Goal: Information Seeking & Learning: Learn about a topic

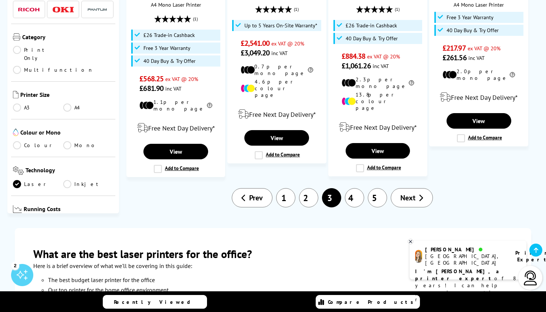
scroll to position [967, 0]
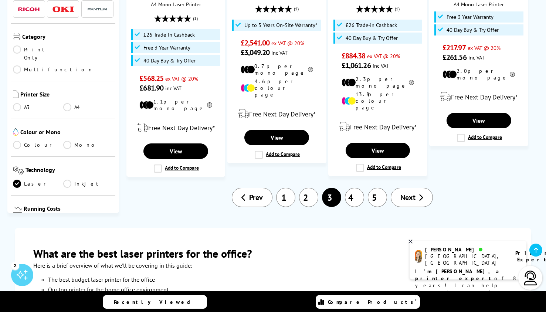
click at [355, 188] on link "4" at bounding box center [354, 197] width 19 height 19
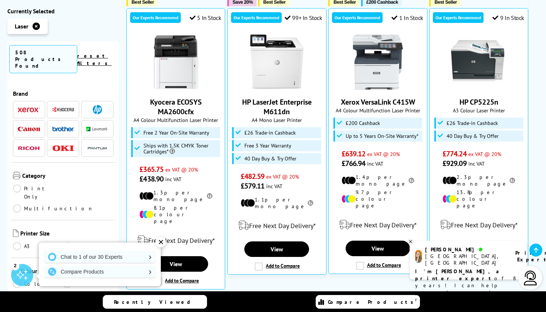
scroll to position [223, 0]
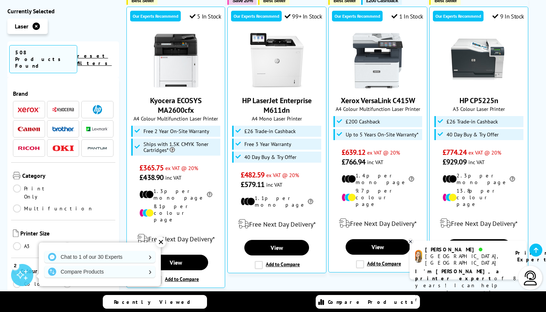
click at [163, 243] on div "✕" at bounding box center [161, 242] width 10 height 10
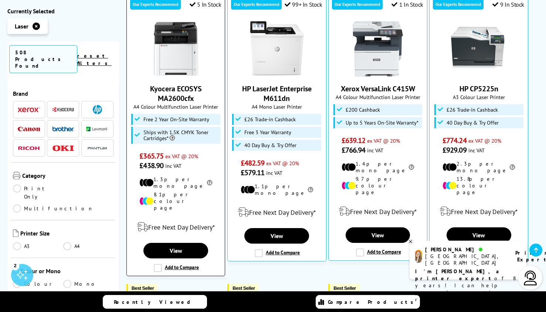
scroll to position [0, 0]
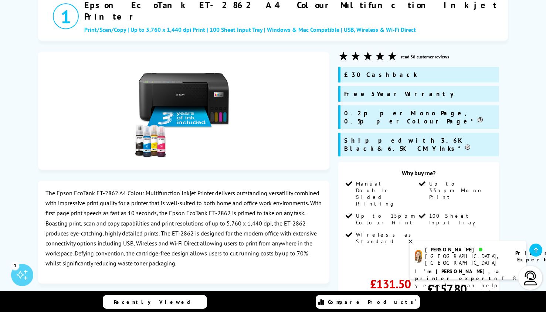
scroll to position [204, 0]
click at [409, 242] on icon at bounding box center [410, 242] width 5 height 6
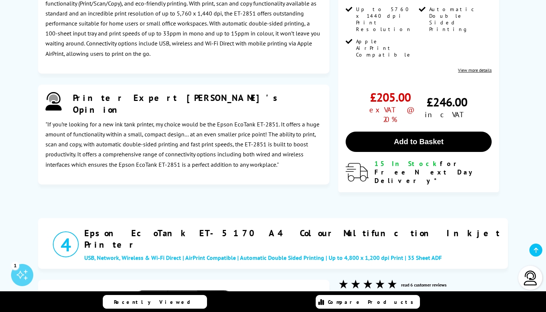
scroll to position [1469, 0]
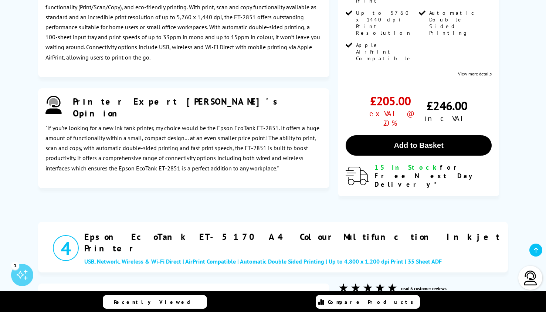
click at [146, 231] on h2 "Epson EcoTank ET-5170 A4 Colour Multifunction Inkjet Printer" at bounding box center [294, 242] width 420 height 23
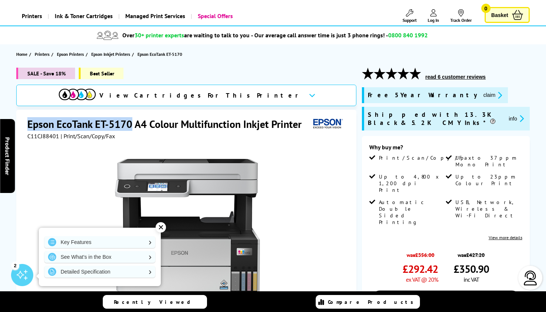
drag, startPoint x: 29, startPoint y: 123, endPoint x: 130, endPoint y: 124, distance: 101.0
click at [130, 124] on h1 "Epson EcoTank ET-5170 A4 Colour Multifunction Inkjet Printer" at bounding box center [168, 124] width 282 height 14
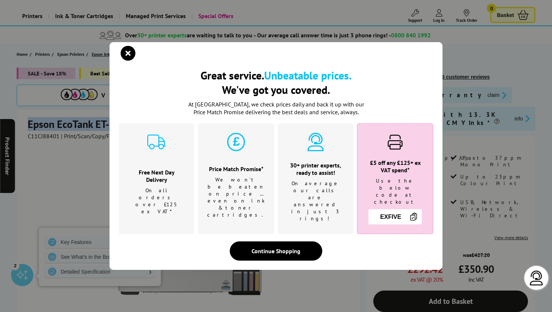
drag, startPoint x: 130, startPoint y: 124, endPoint x: 123, endPoint y: 58, distance: 66.6
click at [123, 58] on icon "close modal" at bounding box center [128, 53] width 15 height 15
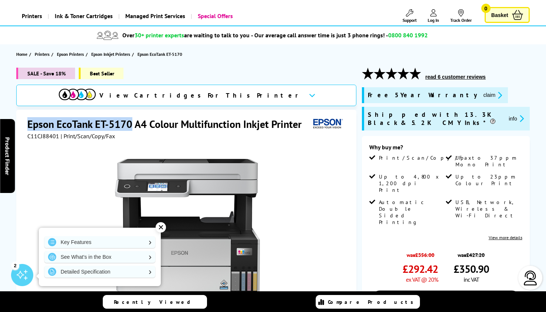
copy h1 "Epson EcoTank ET-5170"
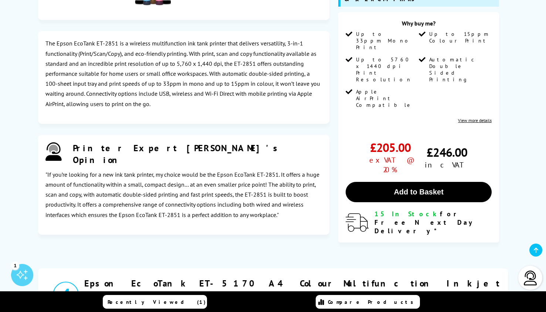
scroll to position [1369, 0]
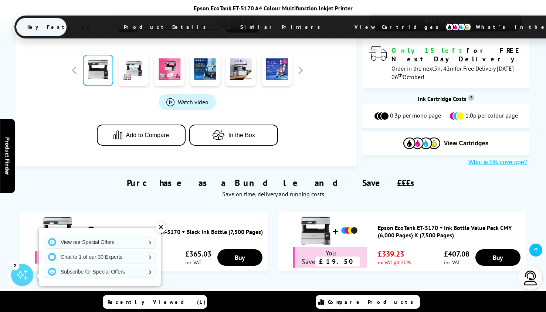
scroll to position [429, 0]
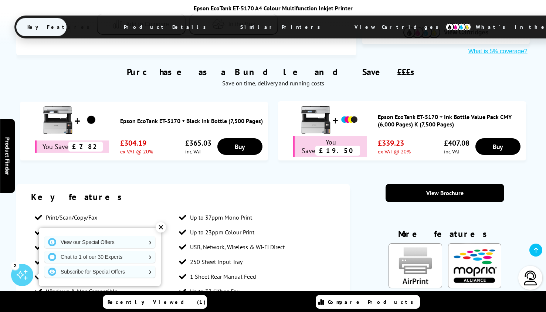
click at [159, 224] on div "✕" at bounding box center [161, 227] width 10 height 10
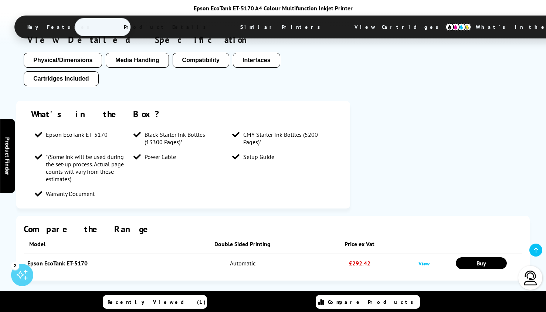
scroll to position [693, 0]
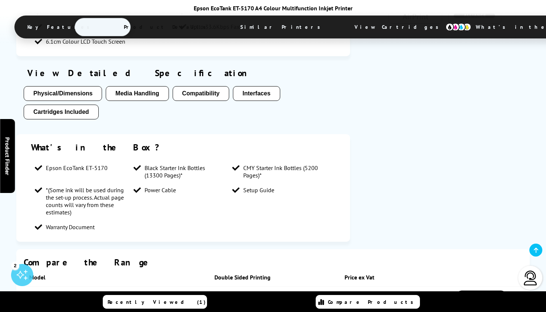
click at [71, 86] on button "Physical/Dimensions" at bounding box center [63, 93] width 78 height 15
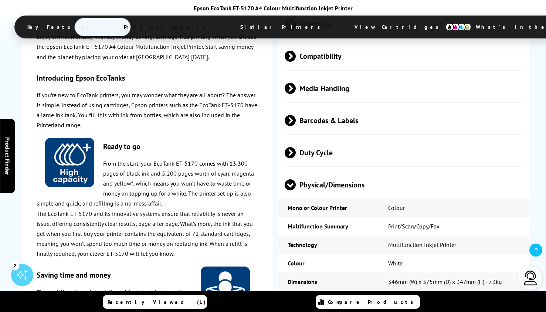
scroll to position [1349, 0]
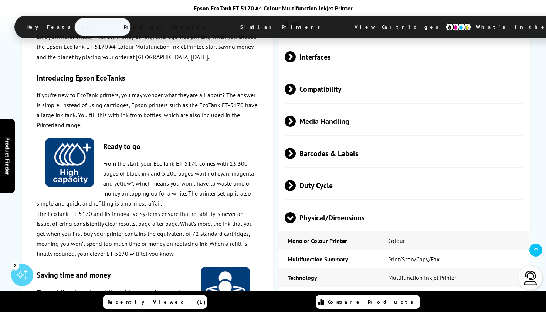
click at [309, 110] on span "Media Handling" at bounding box center [404, 121] width 238 height 28
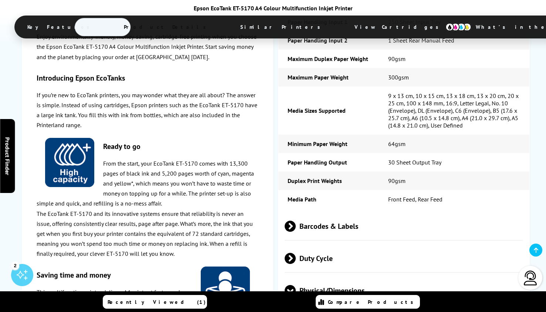
scroll to position [1495, 0]
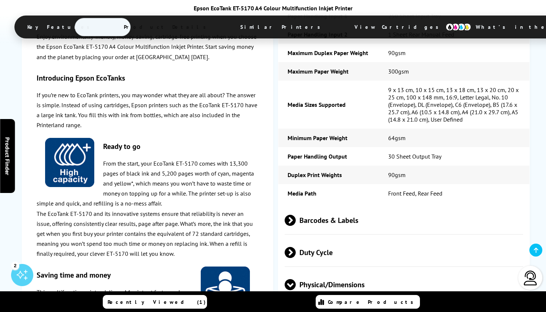
click at [342, 221] on span "Barcodes & Labels" at bounding box center [404, 220] width 238 height 28
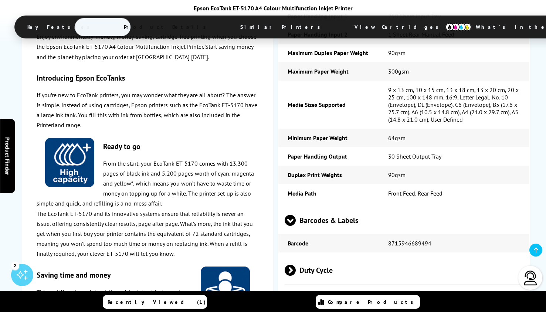
click at [342, 221] on span "Barcodes & Labels" at bounding box center [404, 220] width 238 height 28
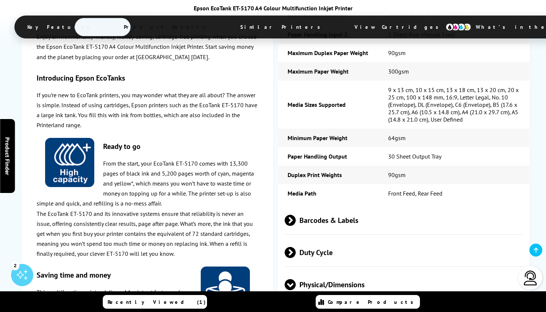
click at [325, 245] on span "Duty Cycle" at bounding box center [404, 253] width 238 height 28
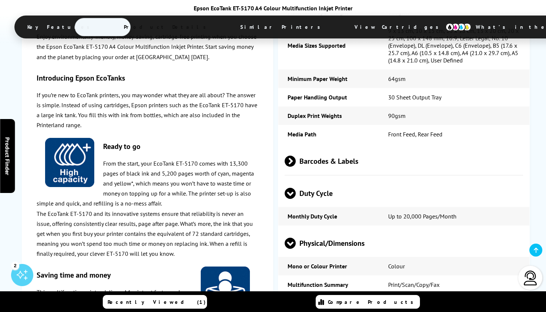
scroll to position [1555, 0]
click at [325, 245] on span "Physical/Dimensions" at bounding box center [404, 243] width 238 height 28
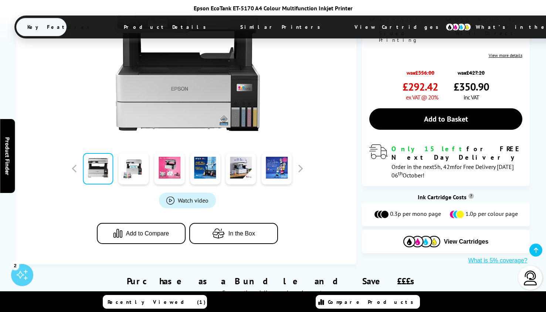
scroll to position [185, 0]
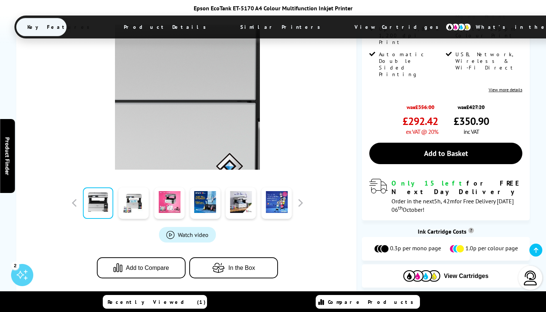
click at [217, 122] on img at bounding box center [187, 97] width 145 height 145
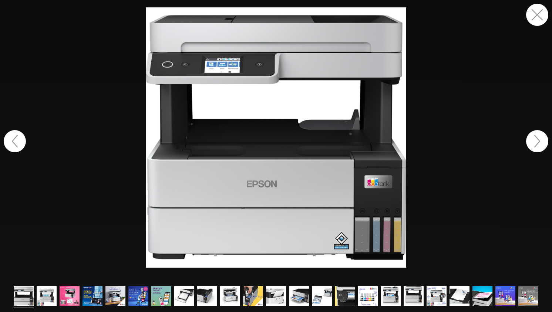
click at [537, 140] on button "button" at bounding box center [537, 141] width 22 height 22
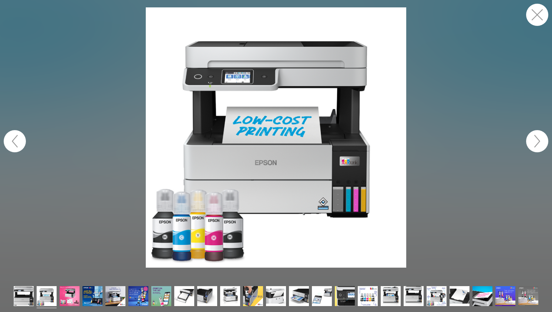
click at [537, 140] on button "button" at bounding box center [537, 141] width 22 height 22
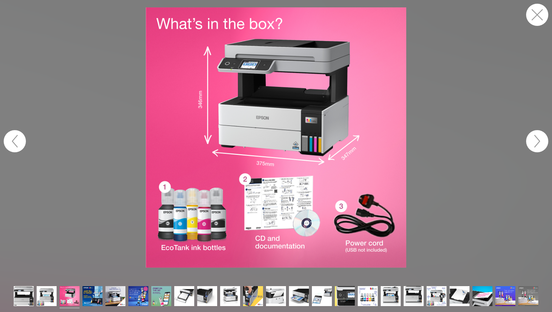
click at [537, 140] on button "button" at bounding box center [537, 141] width 22 height 22
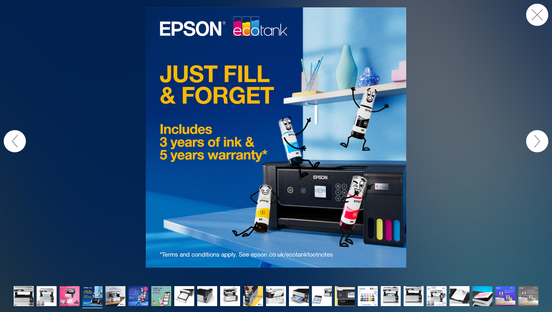
click at [537, 140] on button "button" at bounding box center [537, 141] width 22 height 22
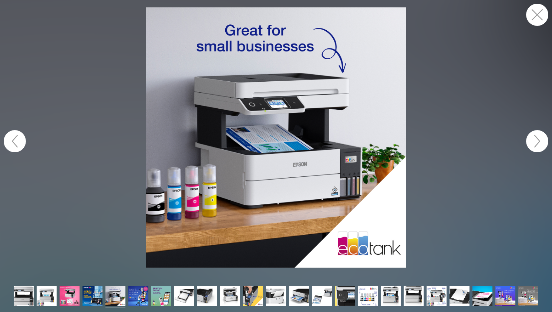
click at [537, 140] on button "button" at bounding box center [537, 141] width 22 height 22
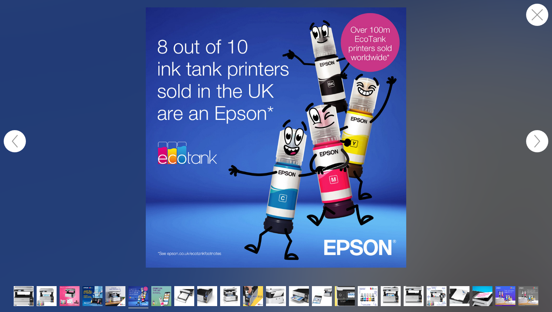
click at [537, 140] on button "button" at bounding box center [537, 141] width 22 height 22
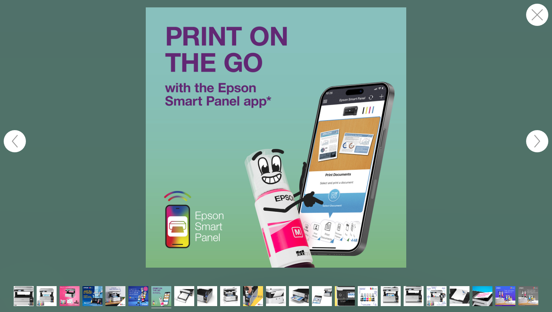
click at [17, 144] on button "button" at bounding box center [15, 141] width 22 height 22
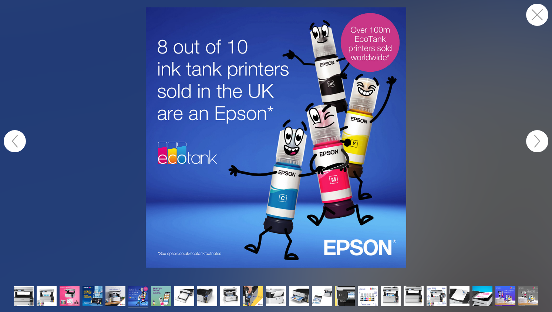
click at [538, 137] on button "button" at bounding box center [537, 141] width 22 height 22
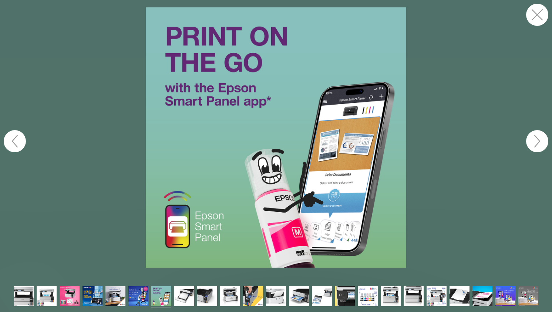
click at [538, 137] on button "button" at bounding box center [537, 141] width 22 height 22
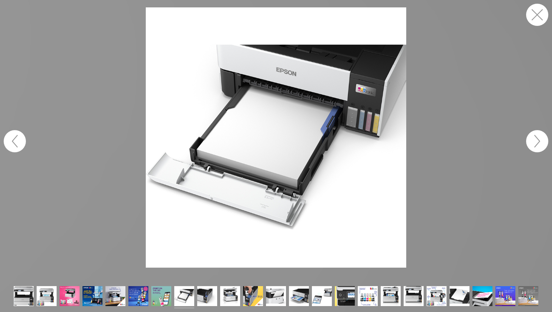
click at [15, 136] on button "button" at bounding box center [15, 141] width 22 height 22
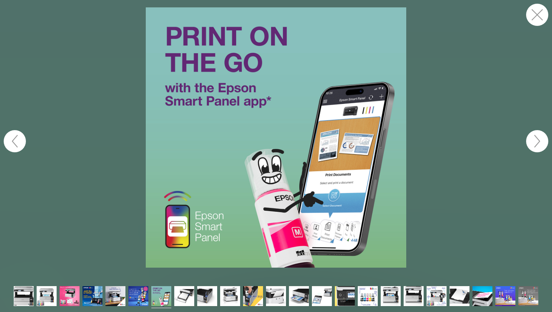
click at [15, 136] on button "button" at bounding box center [15, 141] width 22 height 22
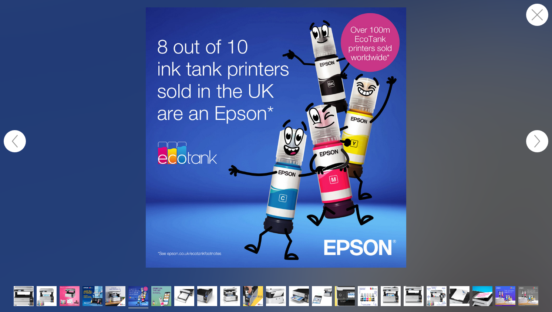
click at [535, 138] on button "button" at bounding box center [537, 141] width 22 height 22
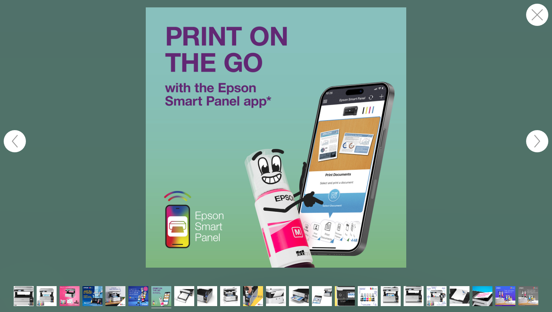
click at [535, 138] on button "button" at bounding box center [537, 141] width 22 height 22
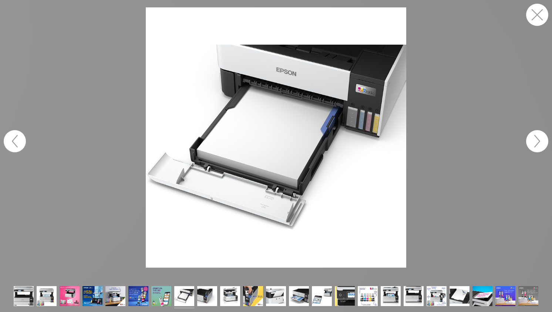
click at [535, 138] on button "button" at bounding box center [537, 141] width 22 height 22
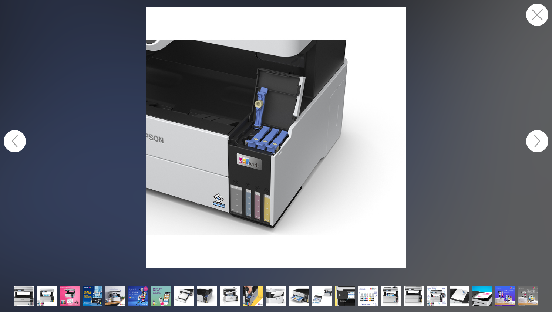
click at [535, 138] on button "button" at bounding box center [537, 141] width 22 height 22
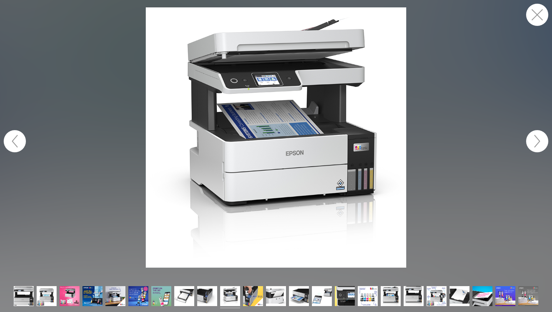
click at [535, 138] on button "button" at bounding box center [537, 141] width 22 height 22
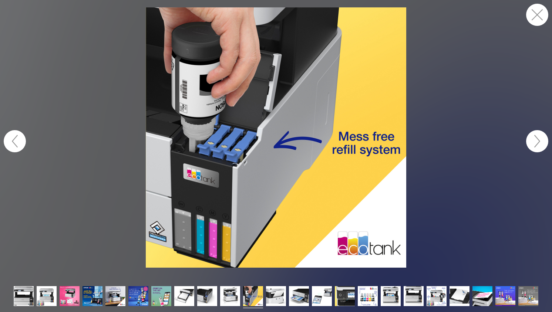
click at [535, 138] on button "button" at bounding box center [537, 141] width 22 height 22
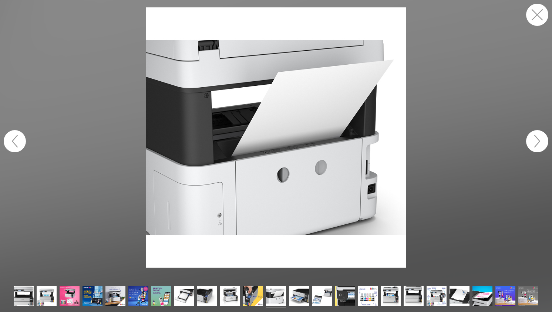
click at [535, 138] on button "button" at bounding box center [537, 141] width 22 height 22
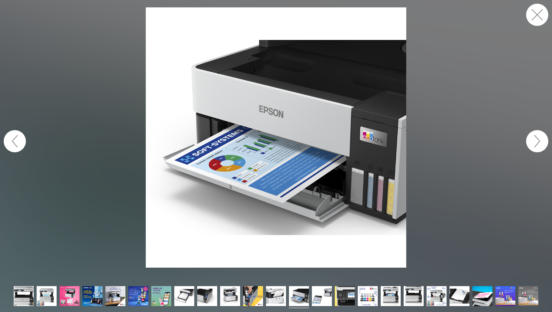
click at [535, 138] on button "button" at bounding box center [537, 141] width 22 height 22
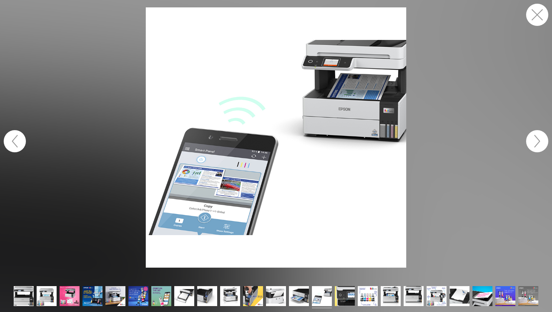
click at [535, 138] on button "button" at bounding box center [537, 141] width 22 height 22
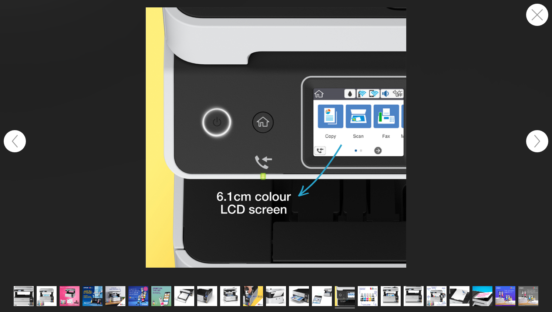
click at [535, 138] on button "button" at bounding box center [537, 141] width 22 height 22
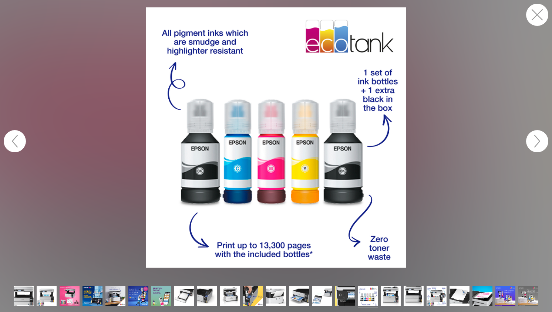
click at [535, 138] on button "button" at bounding box center [537, 141] width 22 height 22
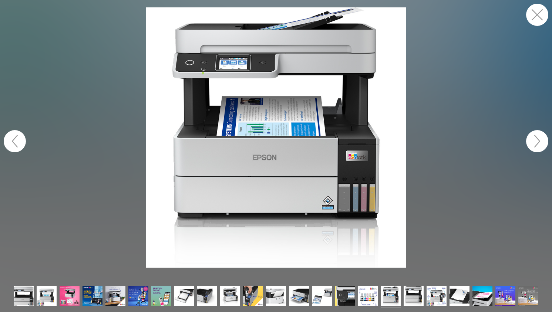
click at [535, 138] on button "button" at bounding box center [537, 141] width 22 height 22
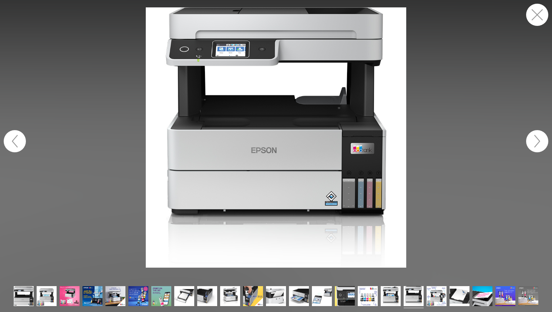
click at [535, 138] on button "button" at bounding box center [537, 141] width 22 height 22
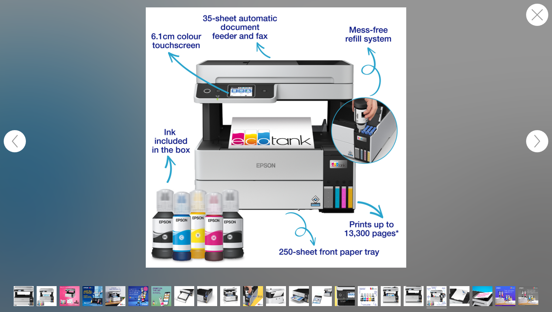
click at [535, 138] on button "button" at bounding box center [537, 141] width 22 height 22
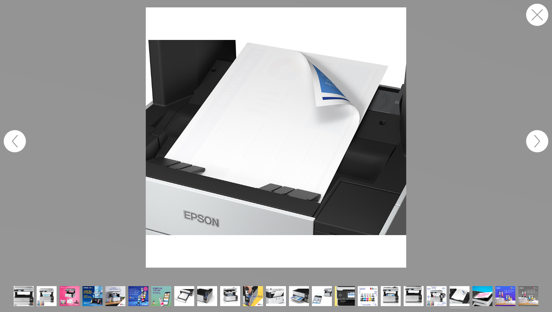
click at [535, 138] on button "button" at bounding box center [537, 141] width 22 height 22
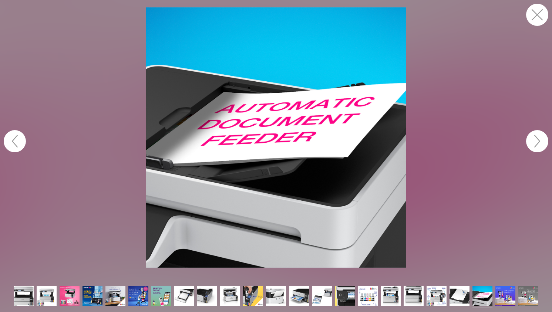
click at [535, 138] on button "button" at bounding box center [537, 141] width 22 height 22
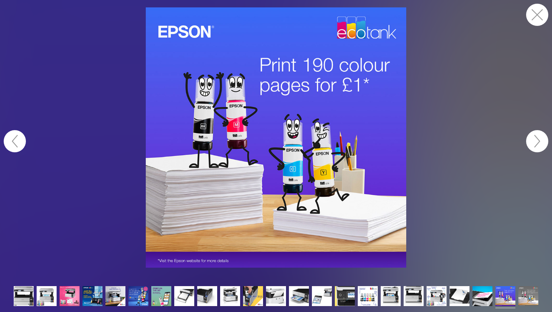
click at [535, 138] on button "button" at bounding box center [537, 141] width 22 height 22
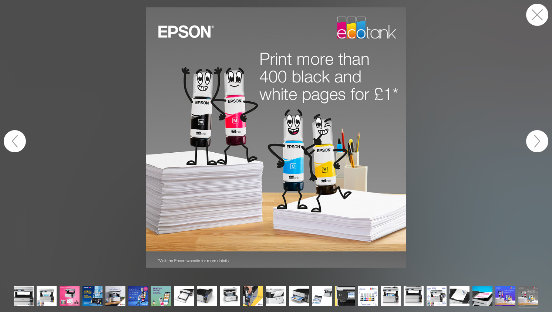
click at [10, 140] on button "button" at bounding box center [15, 141] width 22 height 22
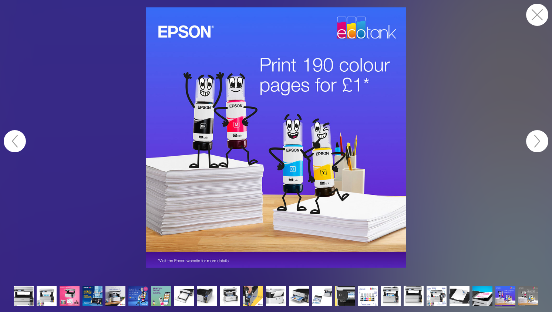
click at [534, 140] on button "button" at bounding box center [537, 141] width 22 height 22
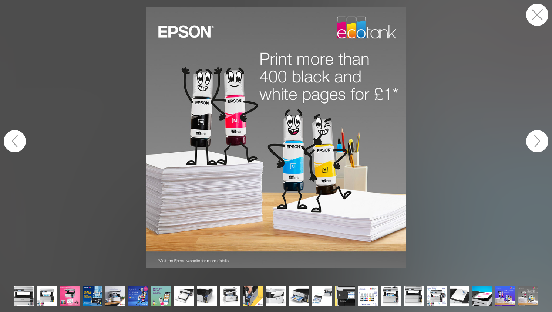
click at [534, 140] on button "button" at bounding box center [537, 141] width 22 height 22
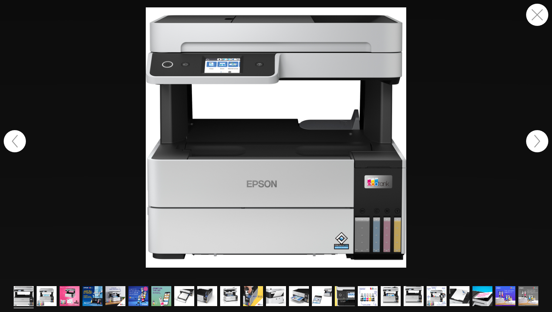
click at [534, 140] on button "button" at bounding box center [537, 141] width 22 height 22
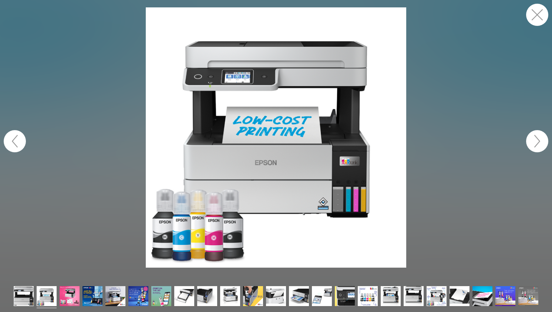
click at [538, 21] on button "button" at bounding box center [537, 15] width 22 height 22
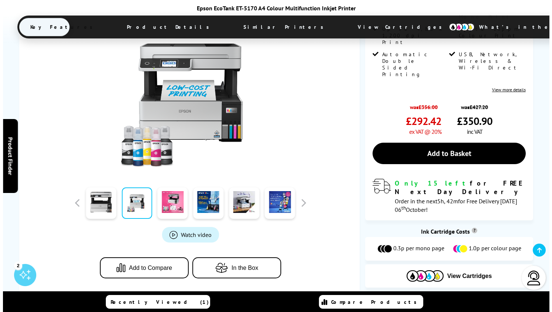
scroll to position [276, 0]
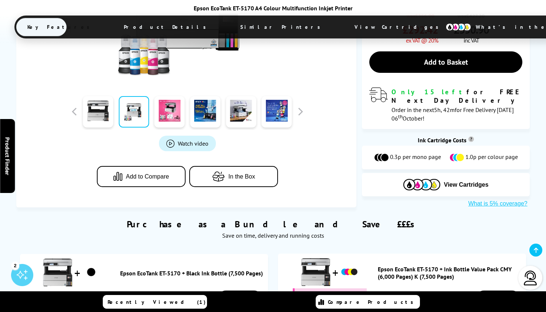
click at [192, 136] on link "Watch video" at bounding box center [187, 144] width 57 height 16
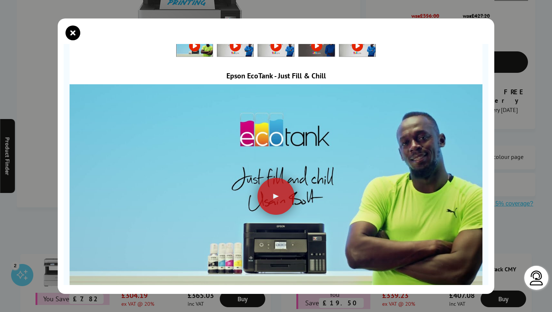
scroll to position [0, 0]
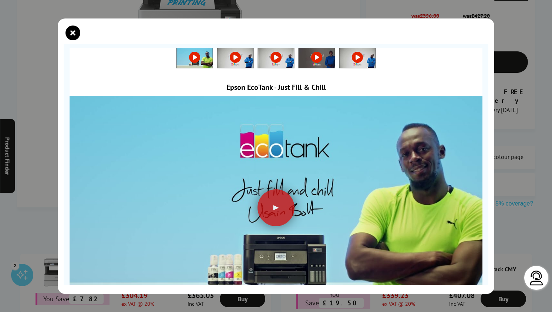
click at [270, 187] on img at bounding box center [276, 200] width 413 height 232
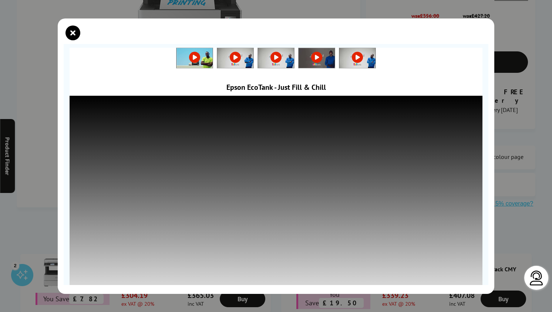
click at [239, 64] on img at bounding box center [235, 58] width 36 height 20
click at [283, 60] on img at bounding box center [276, 58] width 36 height 20
click at [325, 64] on img at bounding box center [316, 58] width 36 height 20
click at [369, 65] on img at bounding box center [357, 58] width 36 height 20
click at [77, 28] on icon "close modal" at bounding box center [72, 33] width 15 height 15
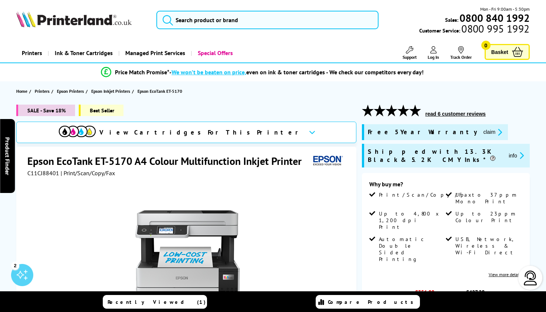
click at [121, 158] on h1 "Epson EcoTank ET-5170 A4 Colour Multifunction Inkjet Printer" at bounding box center [168, 161] width 282 height 14
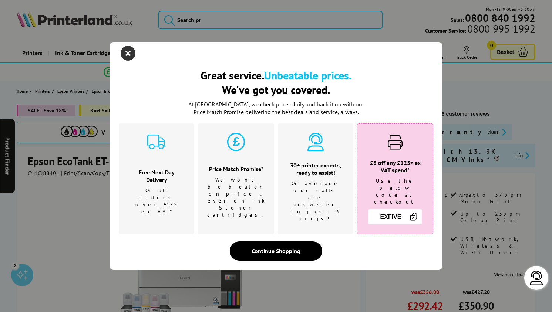
click at [126, 58] on icon "close modal" at bounding box center [128, 53] width 15 height 15
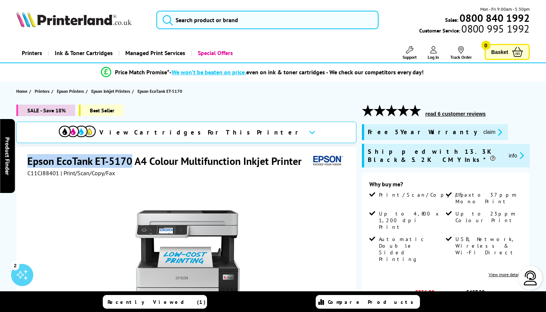
drag, startPoint x: 27, startPoint y: 162, endPoint x: 132, endPoint y: 160, distance: 104.7
click at [132, 160] on h1 "Epson EcoTank ET-5170 A4 Colour Multifunction Inkjet Printer" at bounding box center [168, 161] width 282 height 14
copy h1 "Epson EcoTank ET-5170"
